Goal: Task Accomplishment & Management: Manage account settings

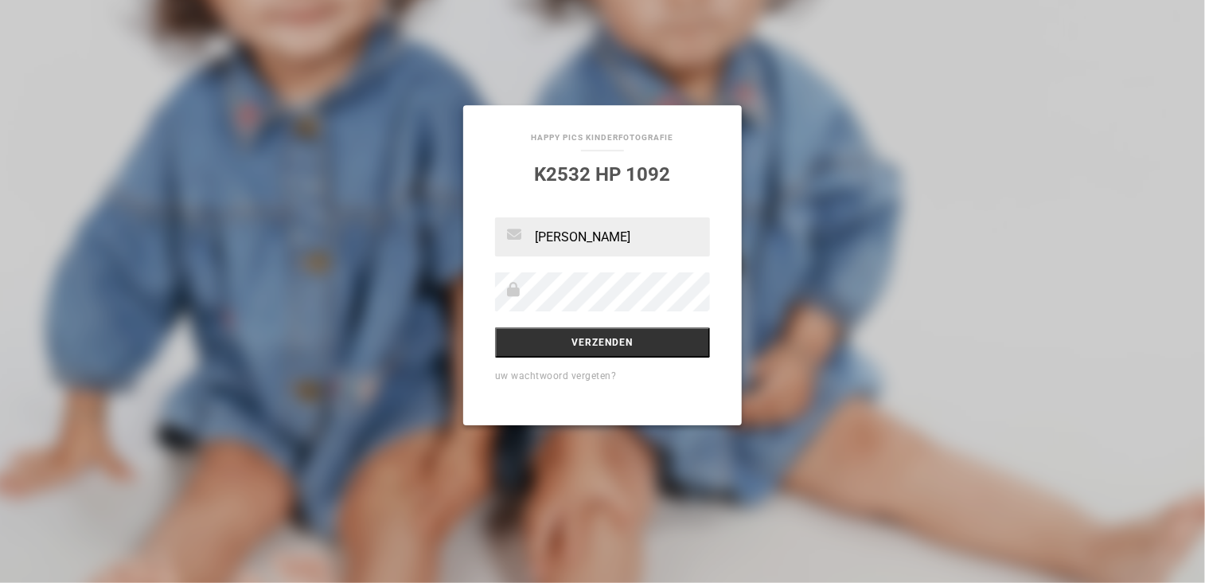
type input "[EMAIL_ADDRESS][DOMAIN_NAME]"
click at [611, 345] on input "Verzenden" at bounding box center [602, 342] width 215 height 30
type input "[EMAIL_ADDRESS][DOMAIN_NAME]"
click at [571, 372] on link "uw wachtwoord vergeten?" at bounding box center [556, 375] width 122 height 11
